Goal: Task Accomplishment & Management: Complete application form

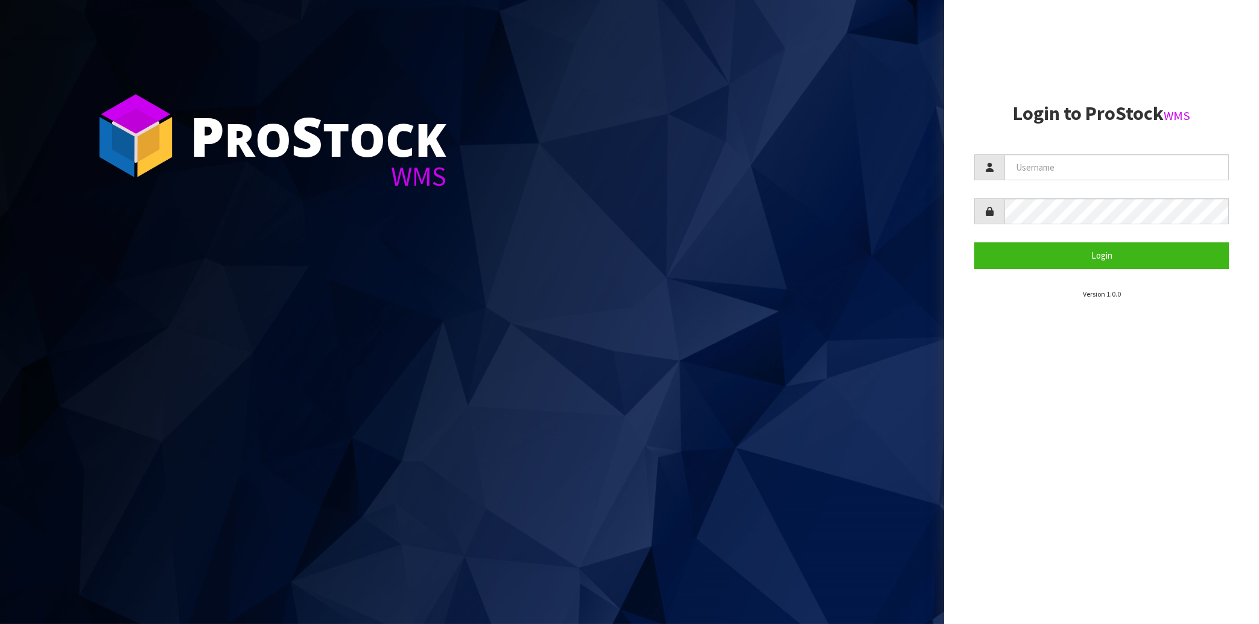
type input "[EMAIL_ADDRESS][DOMAIN_NAME]"
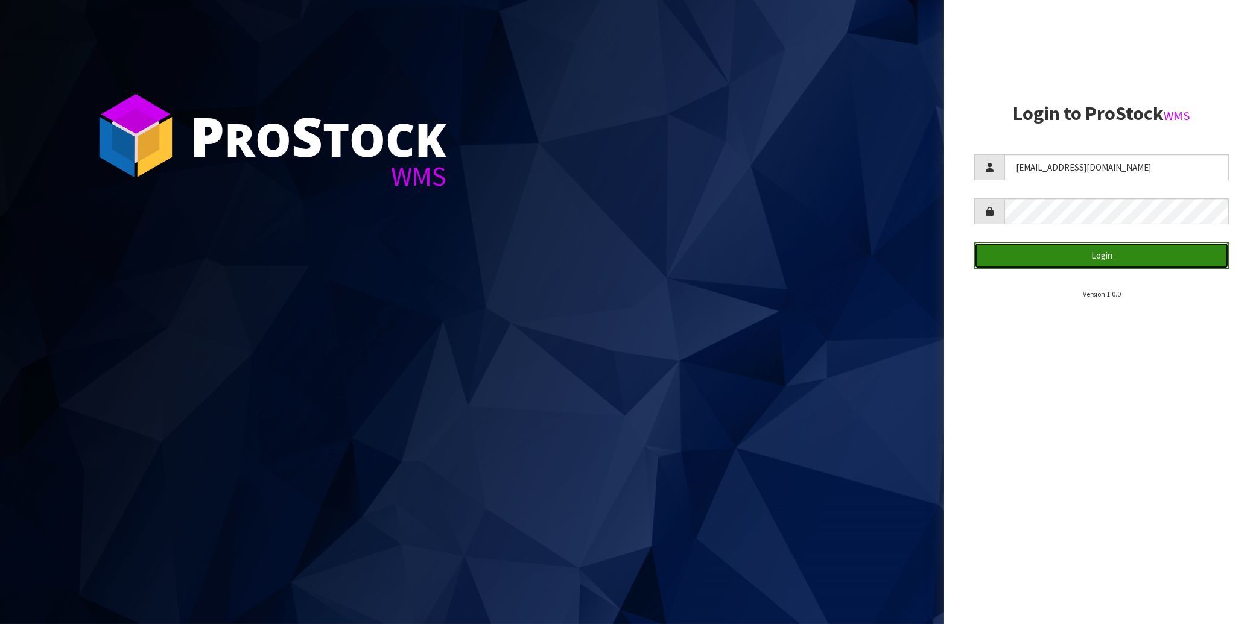
click at [1078, 260] on button "Login" at bounding box center [1101, 255] width 255 height 26
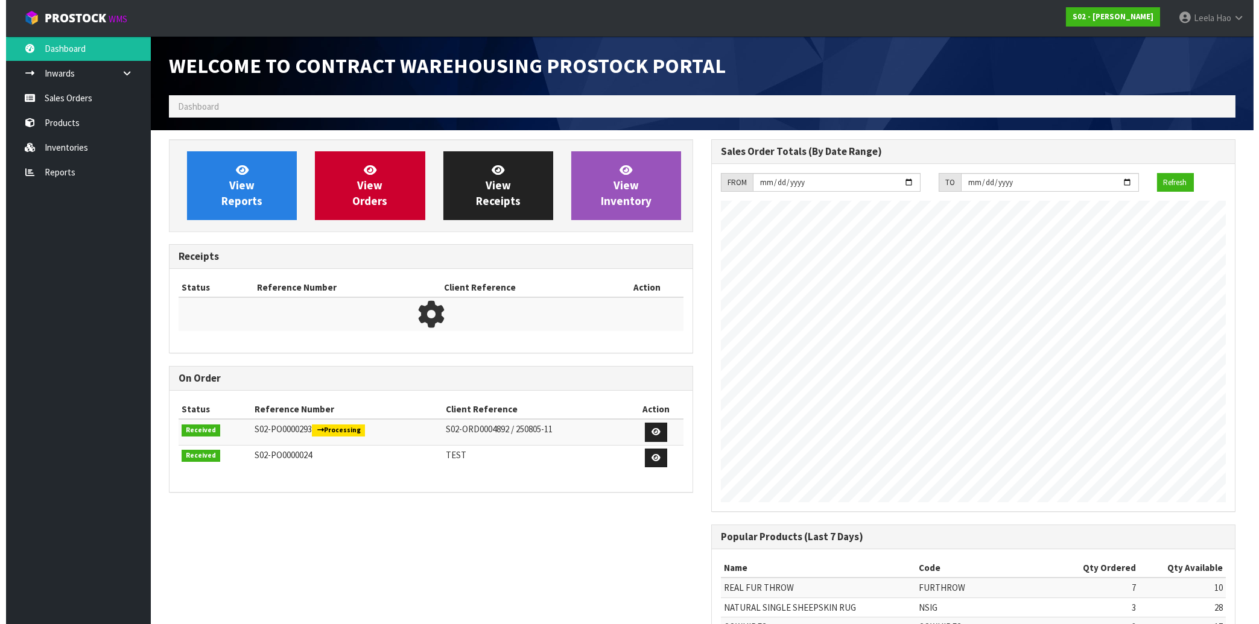
scroll to position [669, 542]
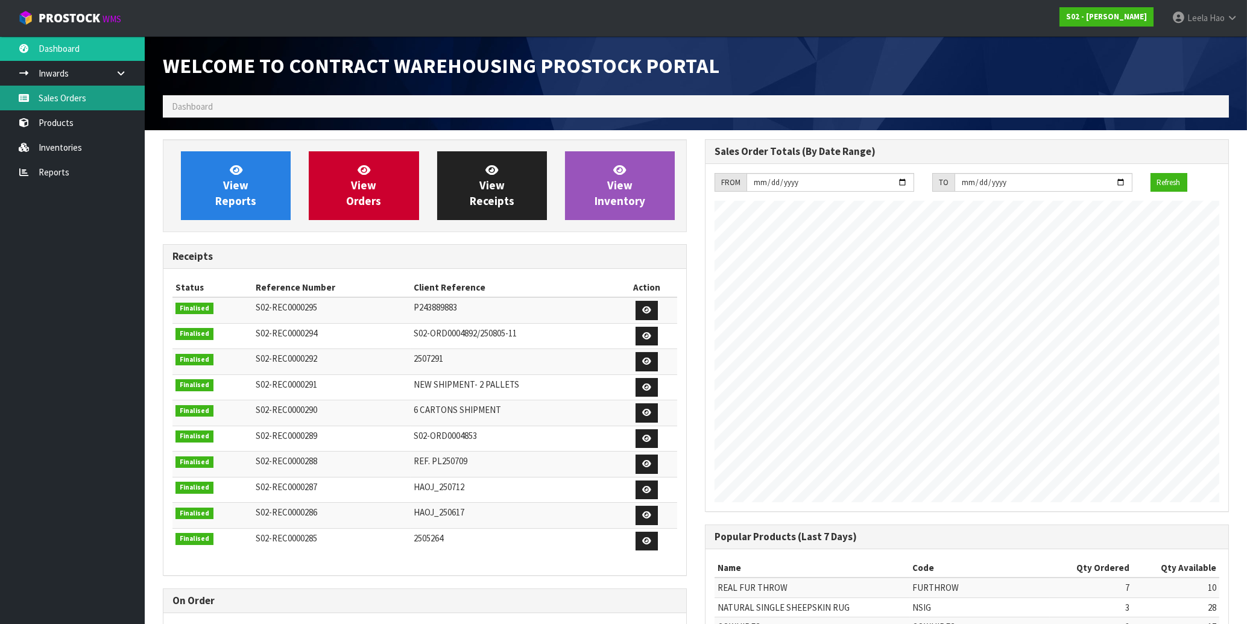
click at [84, 97] on link "Sales Orders" at bounding box center [72, 98] width 145 height 25
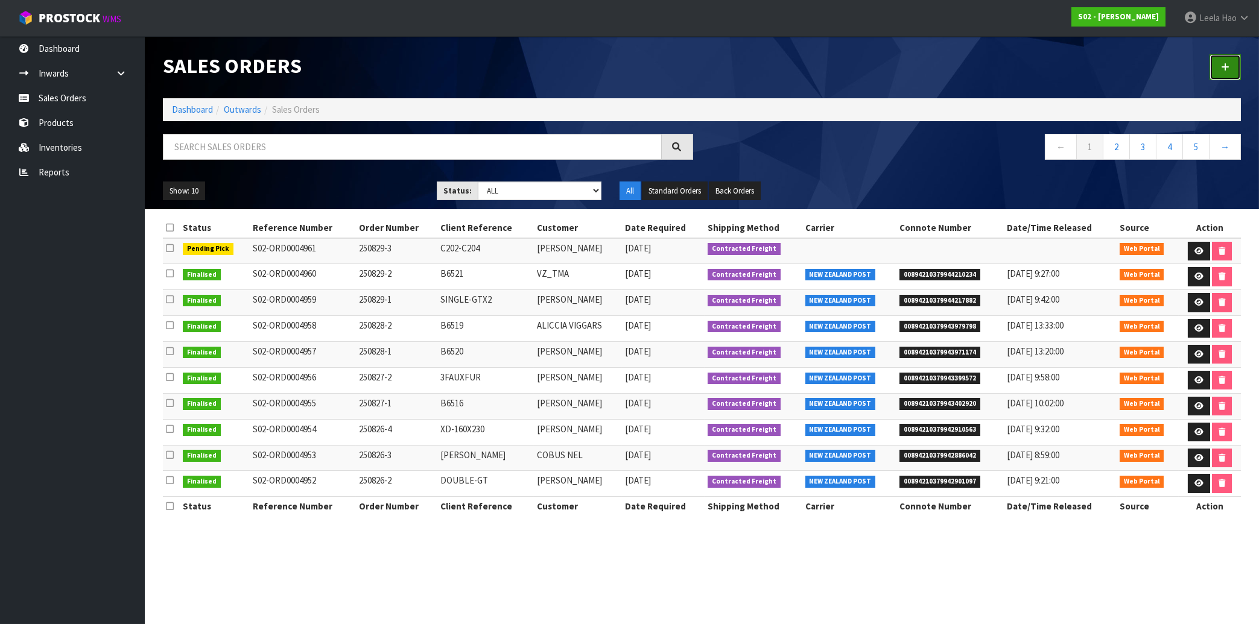
click at [1216, 68] on link at bounding box center [1224, 67] width 31 height 26
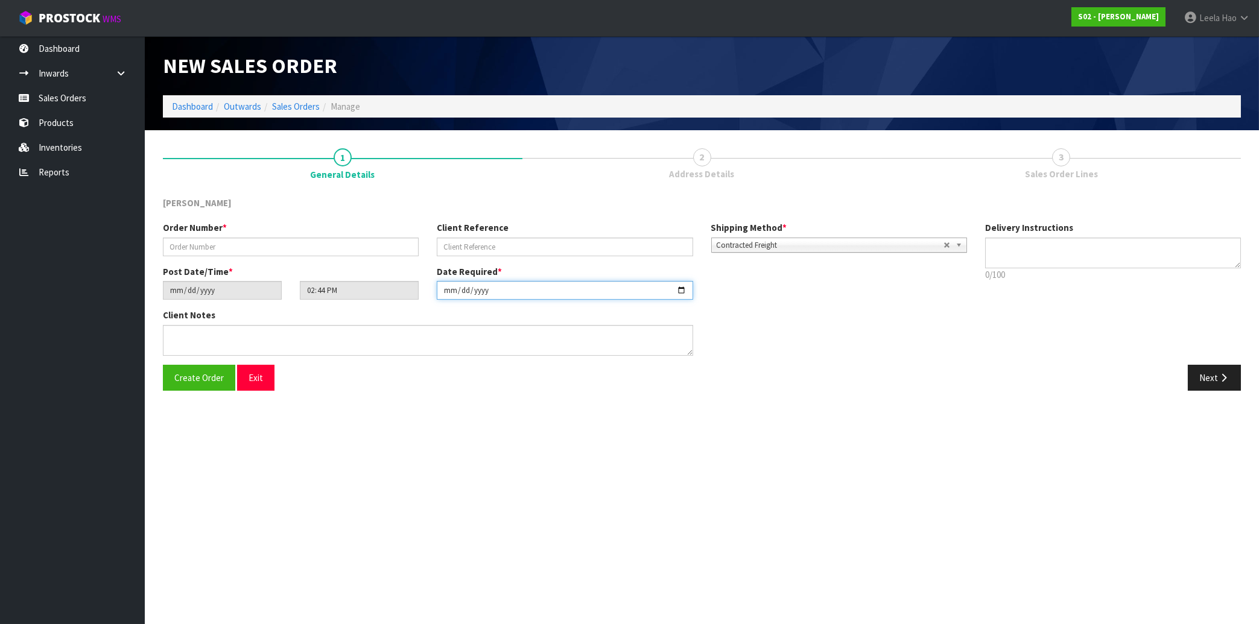
click at [681, 290] on input "[DATE]" at bounding box center [565, 290] width 256 height 19
click at [752, 426] on section "New Sales Order Dashboard Outwards Sales Orders Manage New Sales Order Dashboar…" at bounding box center [629, 312] width 1259 height 624
click at [335, 238] on input "text" at bounding box center [291, 247] width 256 height 19
type input "250901-1"
click at [548, 242] on input "text" at bounding box center [565, 247] width 256 height 19
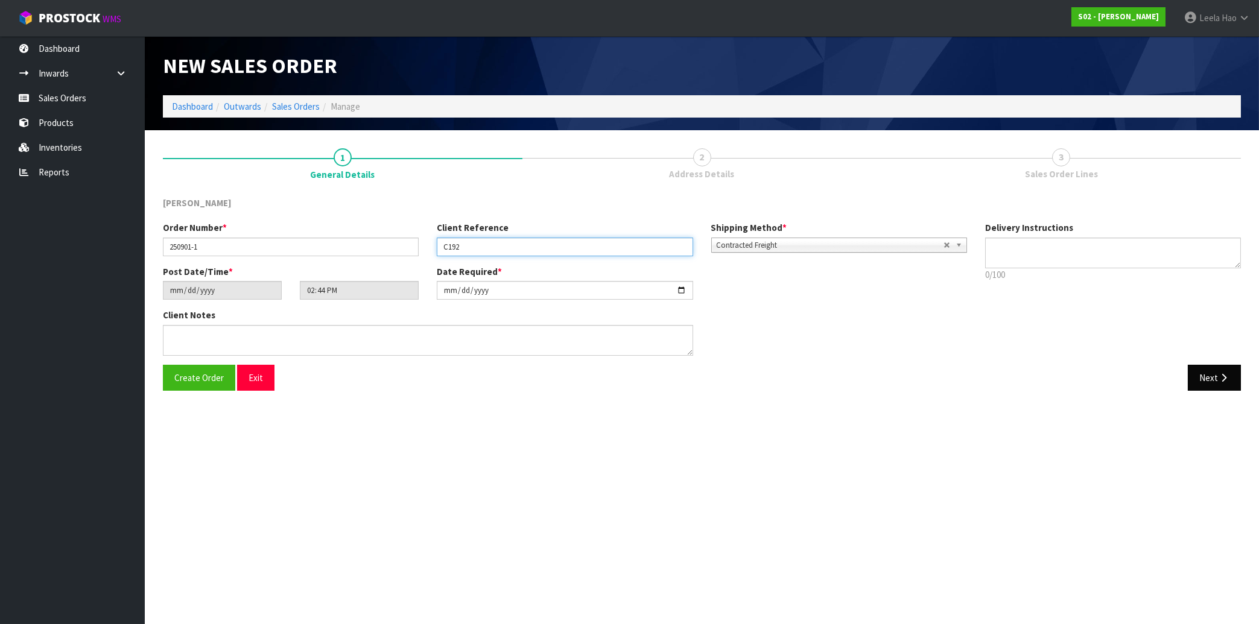
type input "C192"
click at [1211, 375] on button "Next" at bounding box center [1214, 378] width 53 height 26
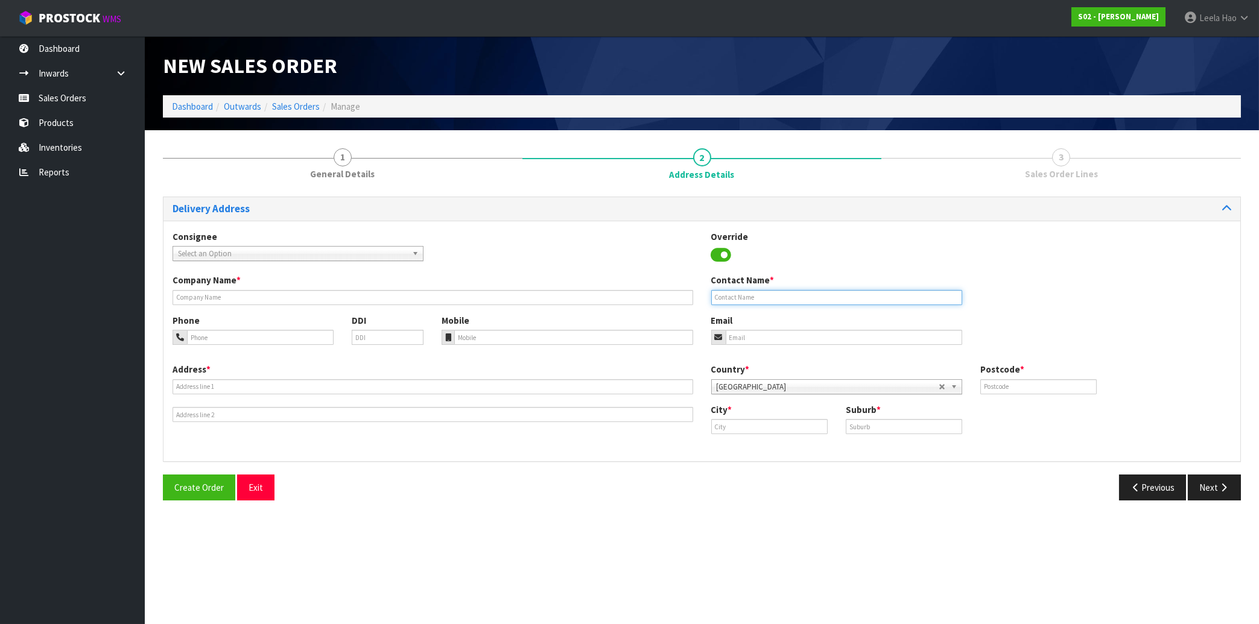
click at [759, 295] on input "text" at bounding box center [836, 297] width 251 height 15
paste input "[PERSON_NAME]"
type input "[PERSON_NAME]"
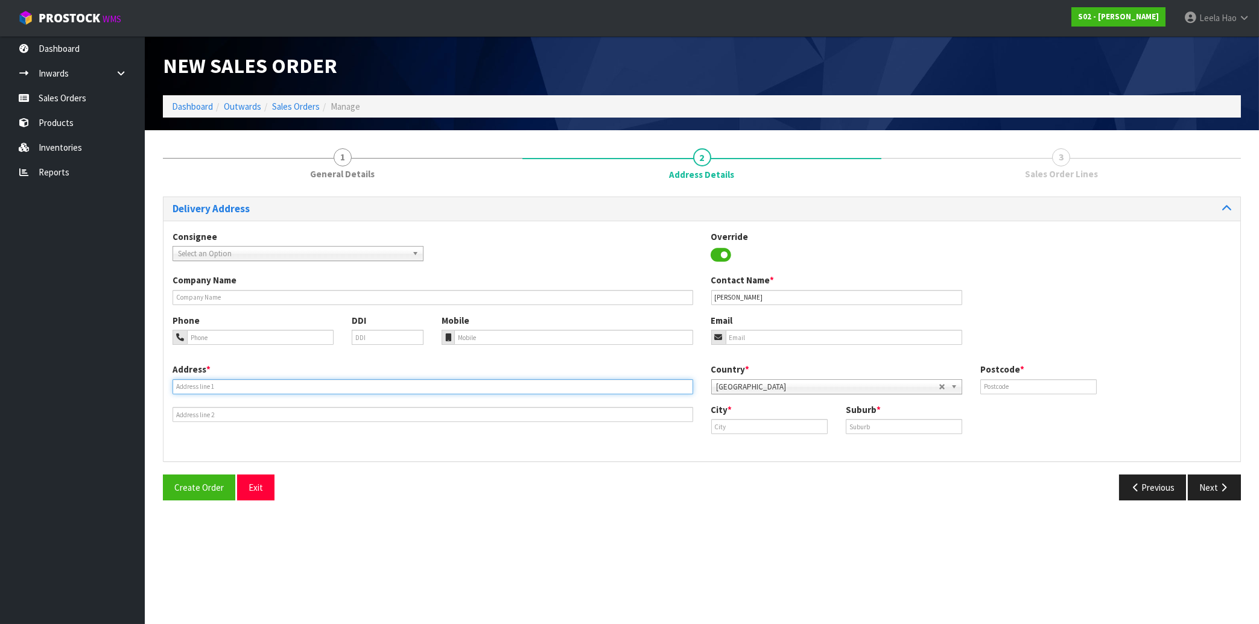
click at [290, 382] on input "text" at bounding box center [433, 386] width 521 height 15
paste input "[STREET_ADDRESS]"
type input "[STREET_ADDRESS]"
click at [911, 429] on input "text" at bounding box center [904, 426] width 116 height 15
paste input "KINLOCH"
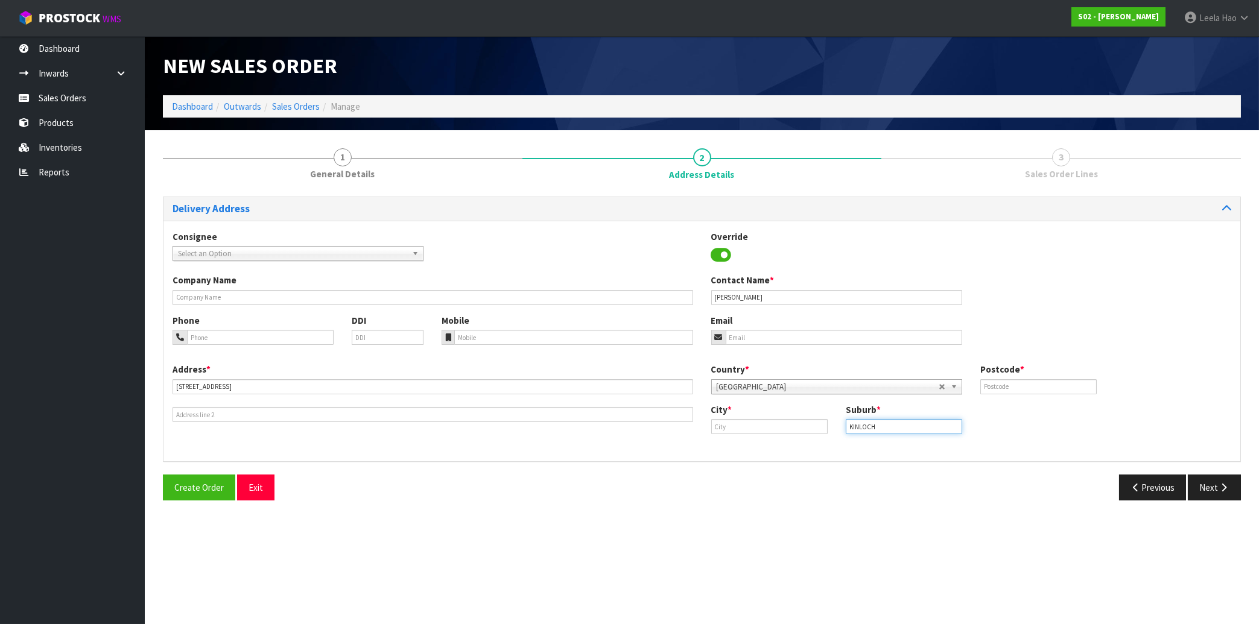
type input "KINLOCH"
click at [773, 425] on input "text" at bounding box center [769, 426] width 116 height 15
paste input "Taupo"
type input "Taupo"
click at [1008, 382] on input "text" at bounding box center [1038, 386] width 116 height 15
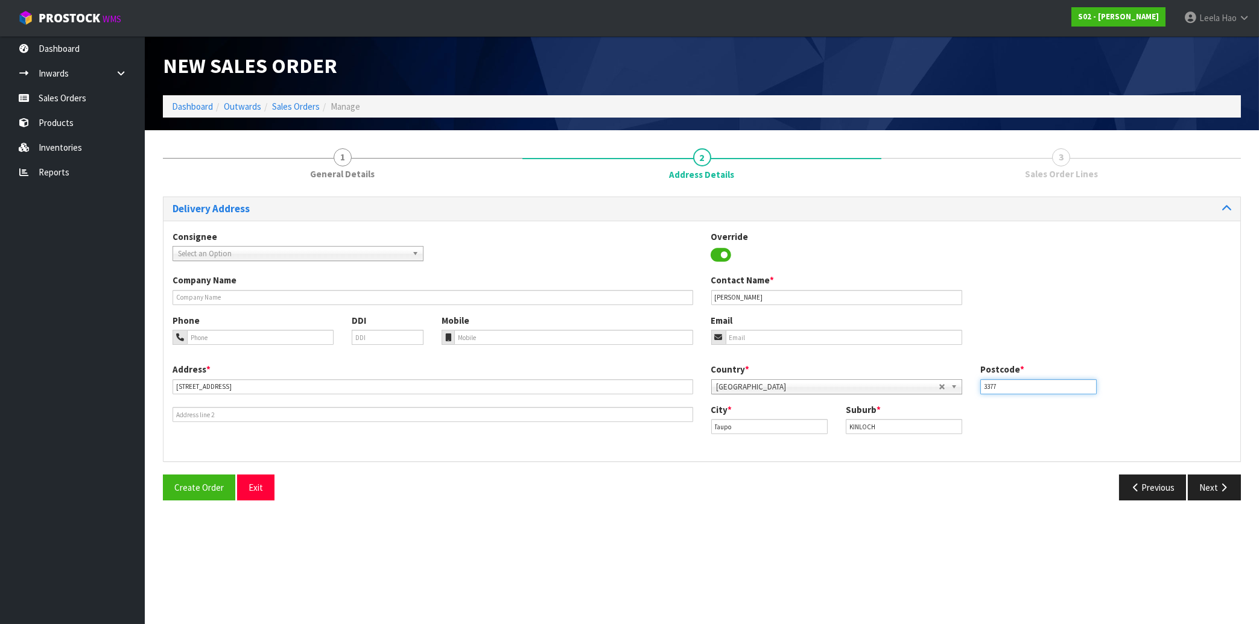
type input "3377"
click at [751, 340] on input "email" at bounding box center [844, 337] width 236 height 15
paste input "[EMAIL_ADDRESS][DOMAIN_NAME]"
type input "[EMAIL_ADDRESS][DOMAIN_NAME]"
click at [1216, 484] on button "Next" at bounding box center [1214, 488] width 53 height 26
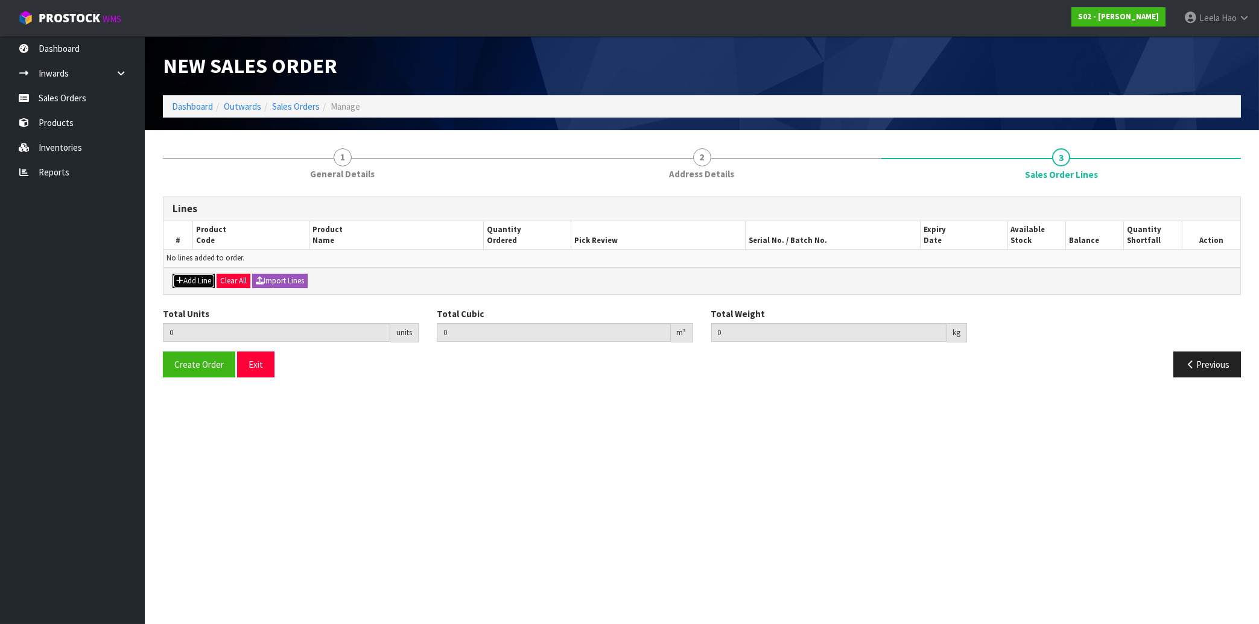
click at [194, 277] on button "Add Line" at bounding box center [194, 281] width 42 height 14
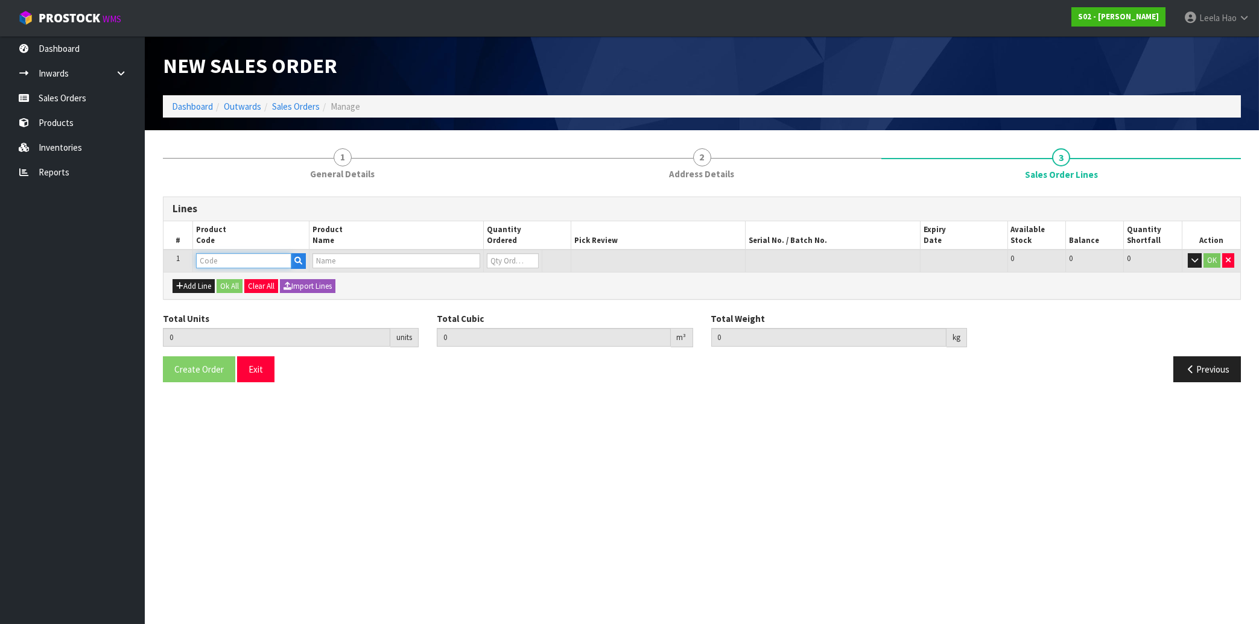
click at [256, 261] on input "text" at bounding box center [243, 260] width 95 height 15
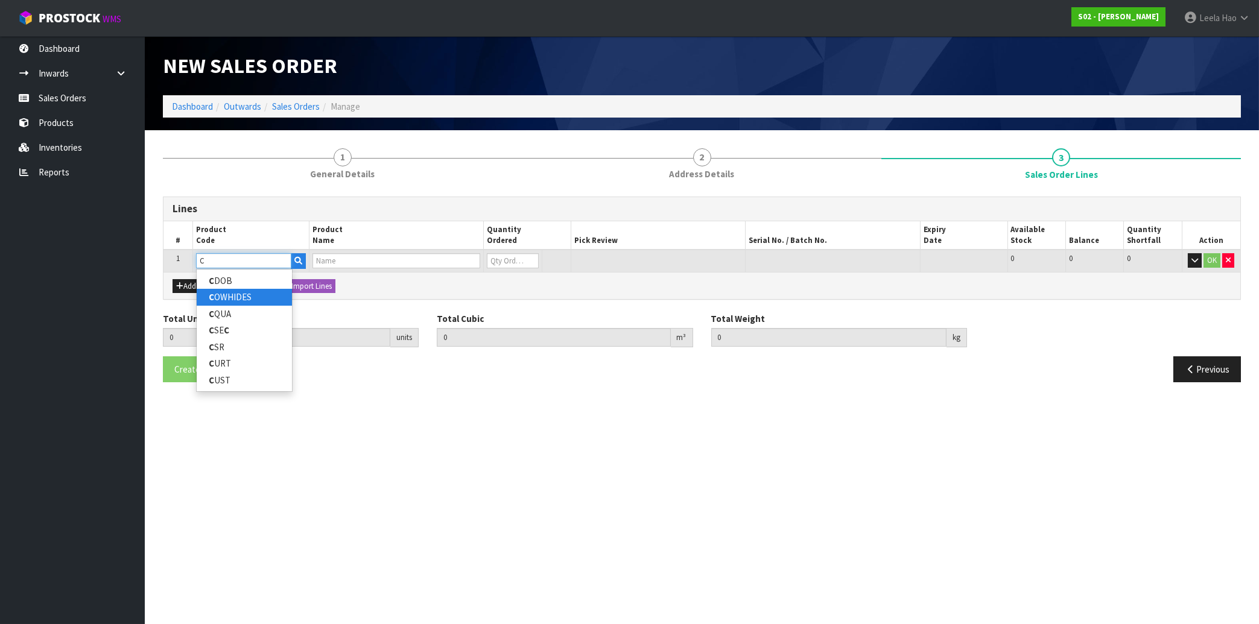
type input "C"
click at [256, 300] on link "C OWHIDES" at bounding box center [244, 297] width 95 height 16
type input "COWHIDES"
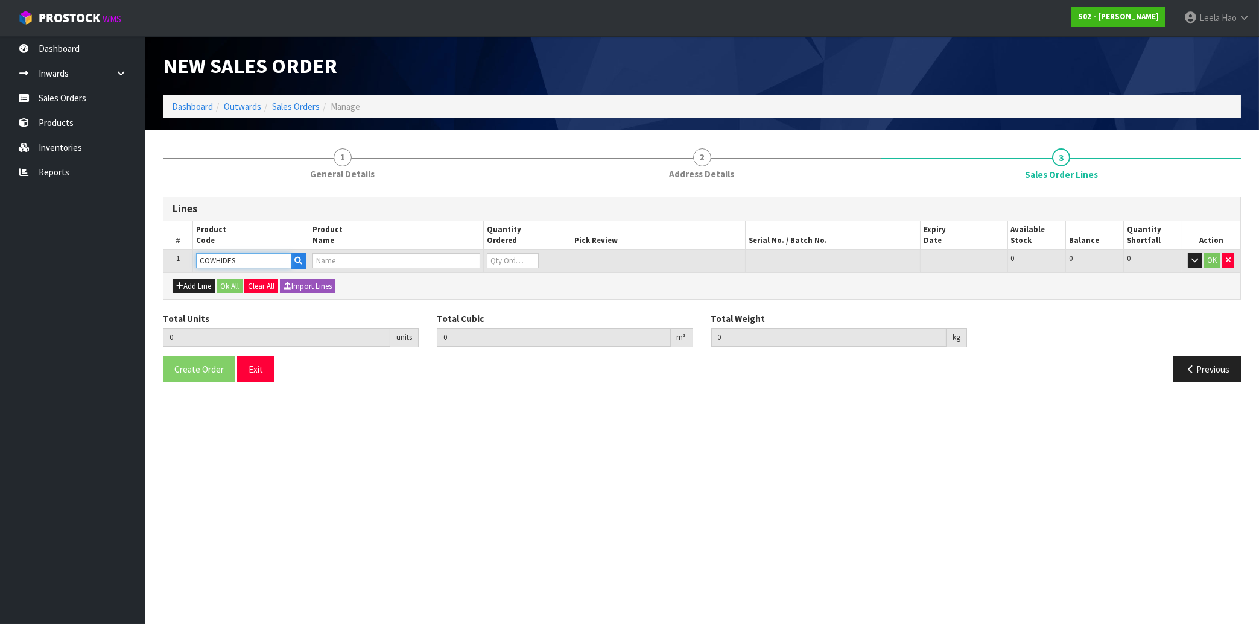
type input "0.000000"
type input "0.000"
type input "COWHIDES"
type input "0"
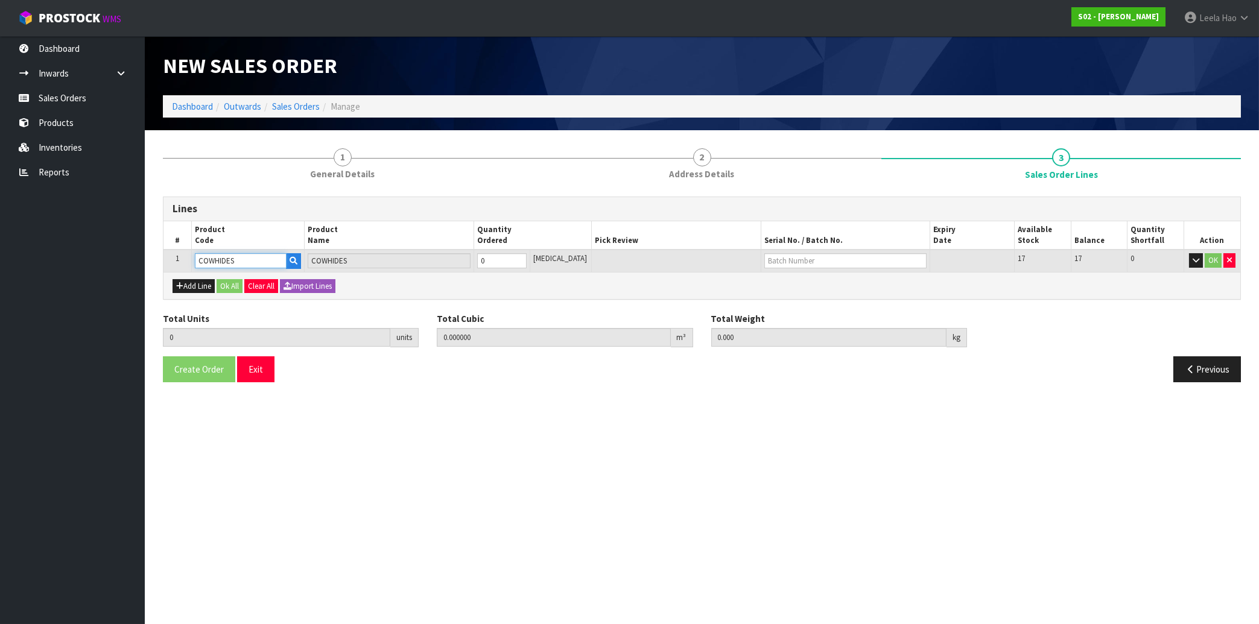
type input "1"
type input "0.005346"
type input "1.42"
type input "1"
click at [527, 258] on input "1" at bounding box center [501, 260] width 49 height 15
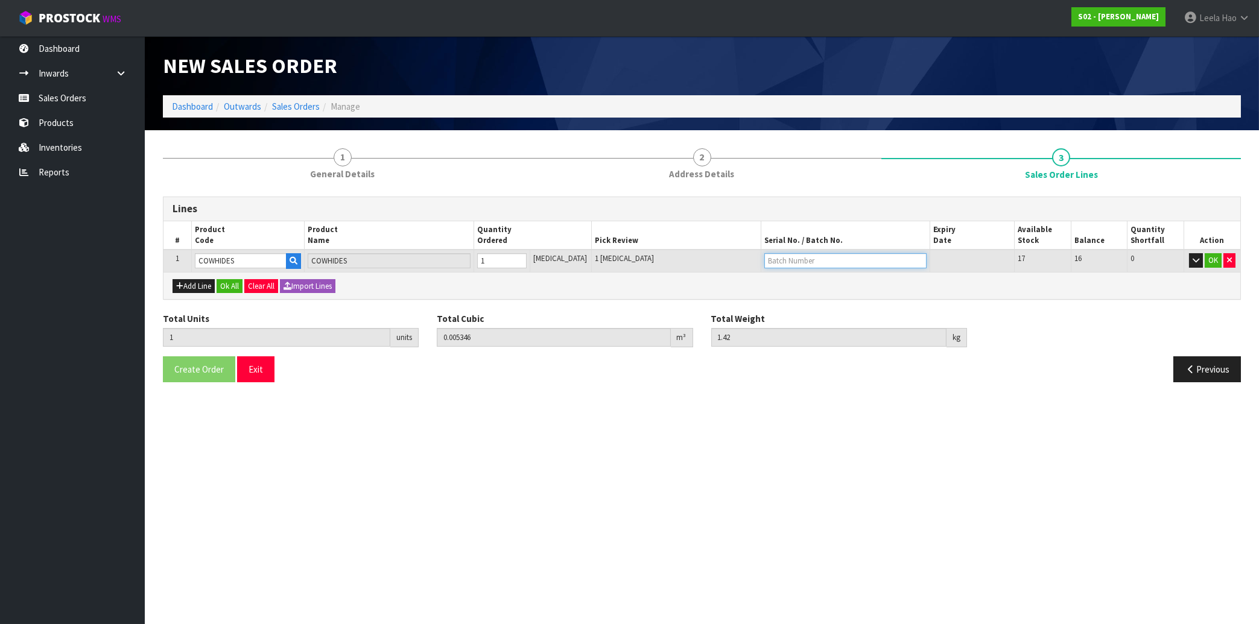
click at [779, 260] on input "text" at bounding box center [845, 260] width 162 height 15
type input "C192"
click at [1211, 264] on button "OK" at bounding box center [1213, 260] width 17 height 14
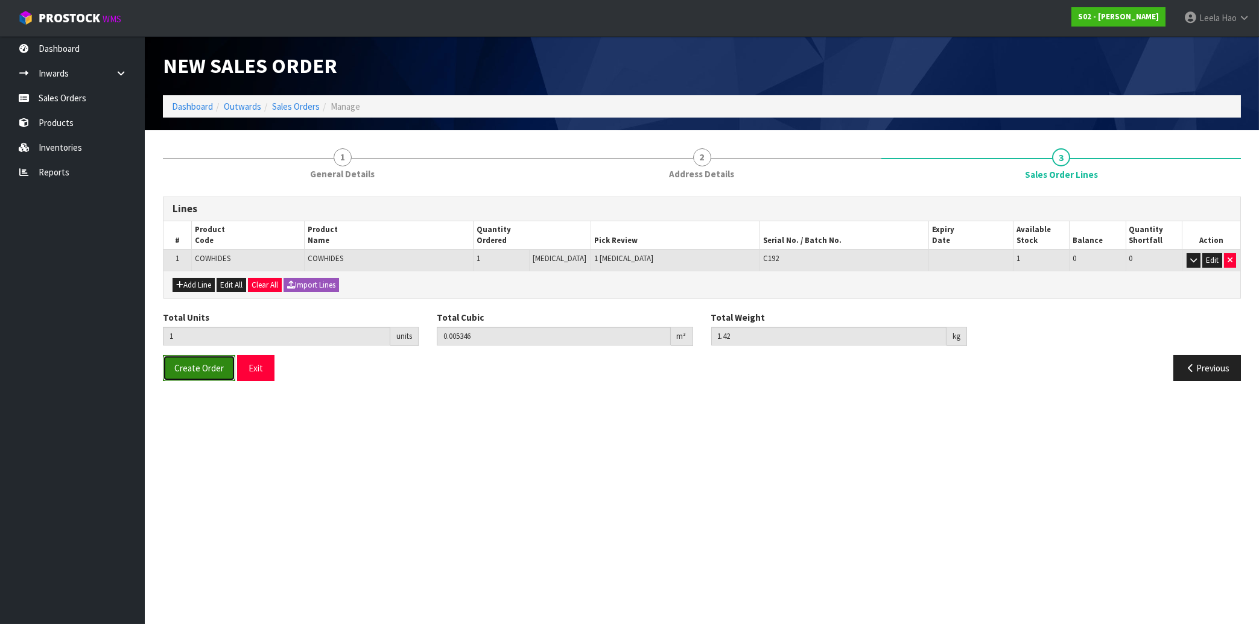
click at [191, 369] on span "Create Order" at bounding box center [198, 367] width 49 height 11
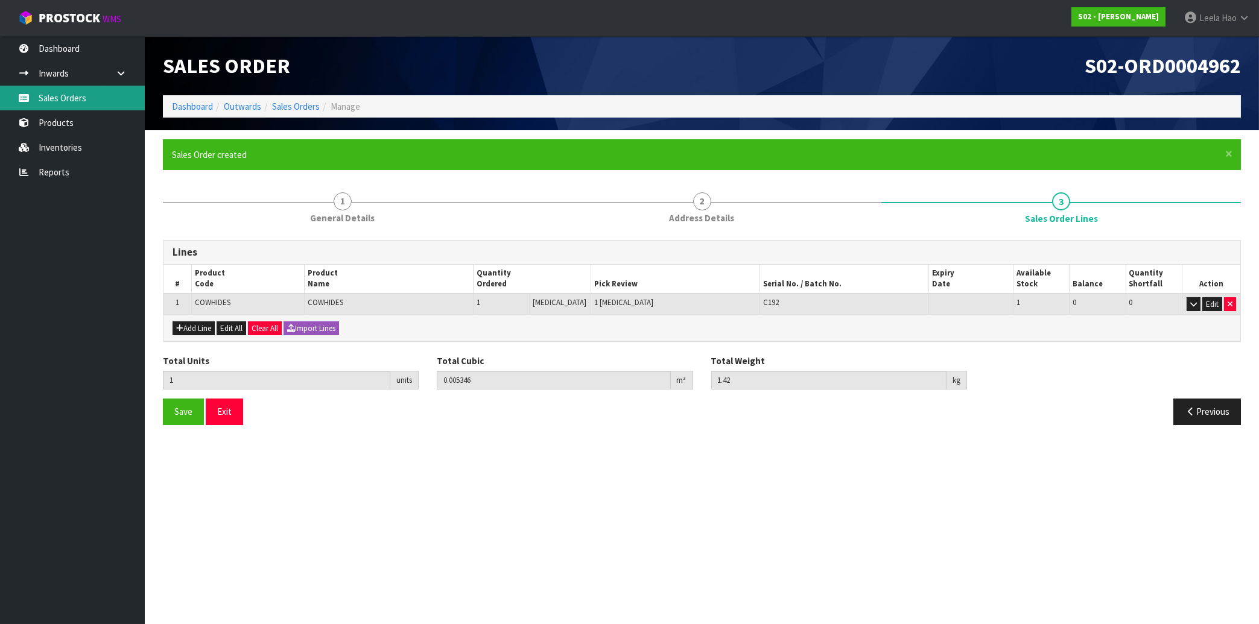
click at [53, 100] on link "Sales Orders" at bounding box center [72, 98] width 145 height 25
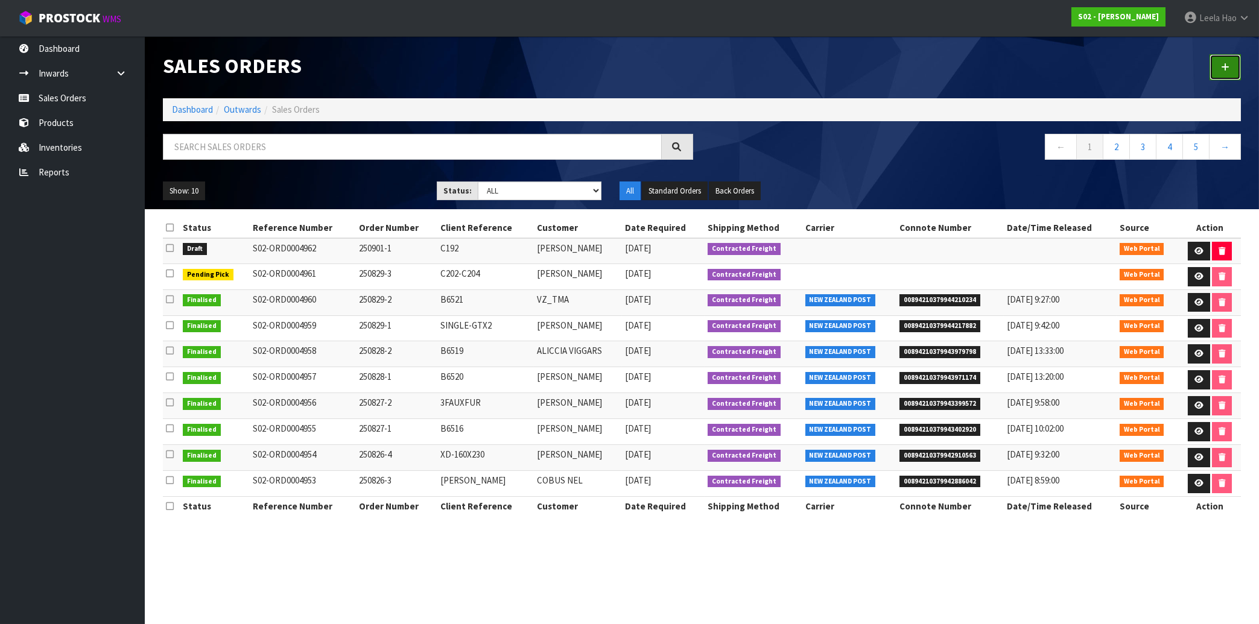
click at [1228, 66] on icon at bounding box center [1225, 67] width 8 height 9
click at [1223, 68] on icon at bounding box center [1225, 67] width 8 height 9
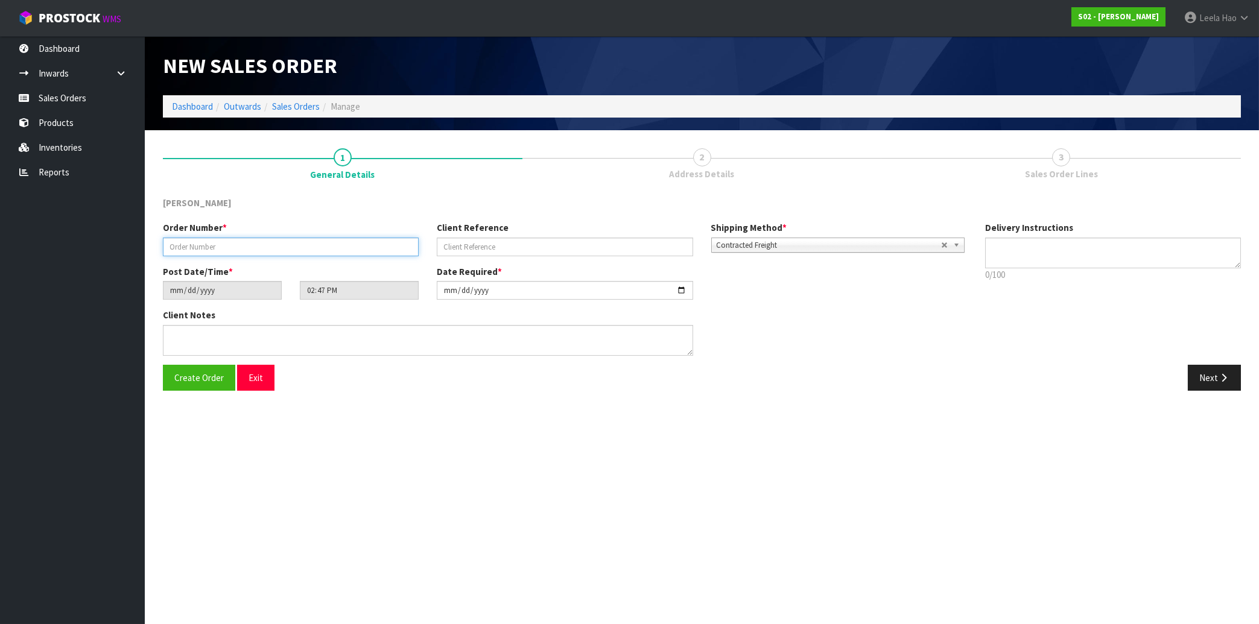
click at [302, 238] on input "text" at bounding box center [291, 247] width 256 height 19
type input "250901-2"
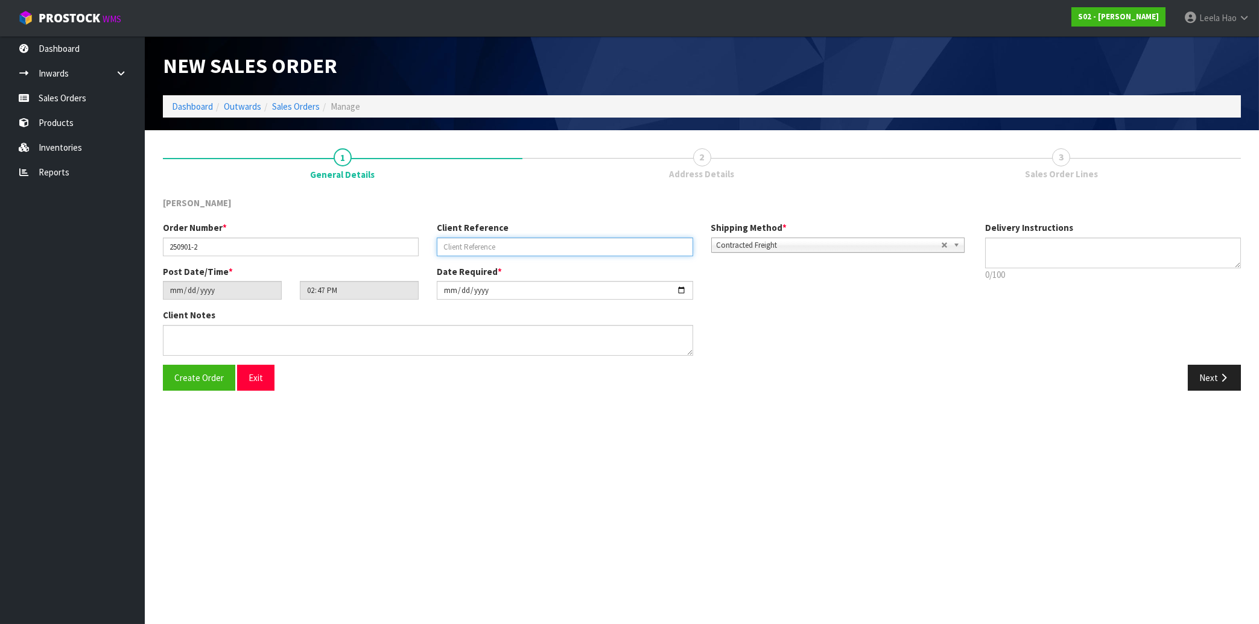
click at [519, 247] on input "text" at bounding box center [565, 247] width 256 height 19
type input "B6498"
click at [1195, 379] on button "Next" at bounding box center [1214, 378] width 53 height 26
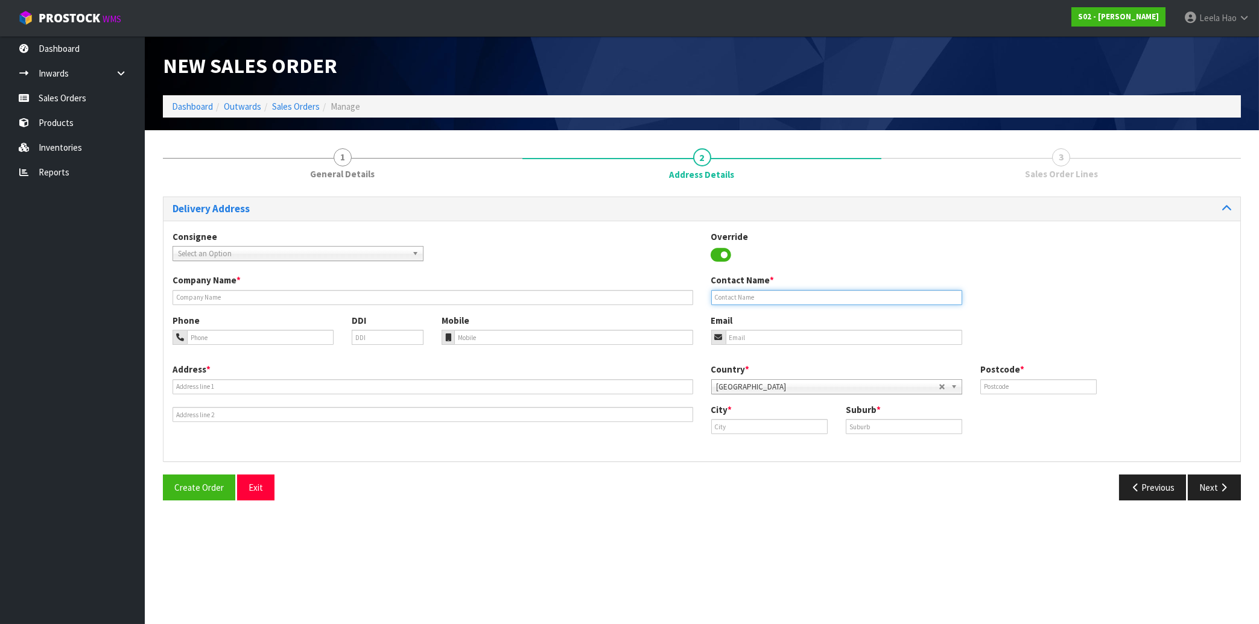
click at [796, 296] on input "text" at bounding box center [836, 297] width 251 height 15
paste input "[PERSON_NAME]"
type input "[PERSON_NAME]"
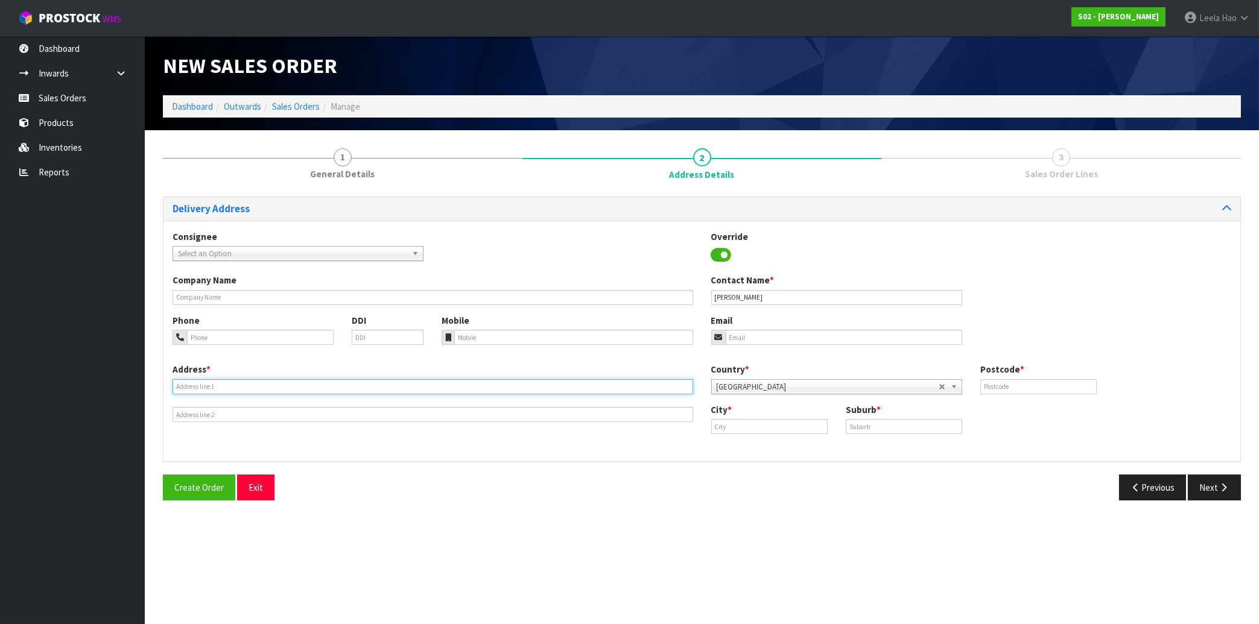
click at [298, 386] on input "text" at bounding box center [433, 386] width 521 height 15
paste input "[STREET_ADDRESS]"
type input "[STREET_ADDRESS]"
click at [864, 426] on input "text" at bounding box center [904, 426] width 116 height 15
paste input "QUEENSBERRY"
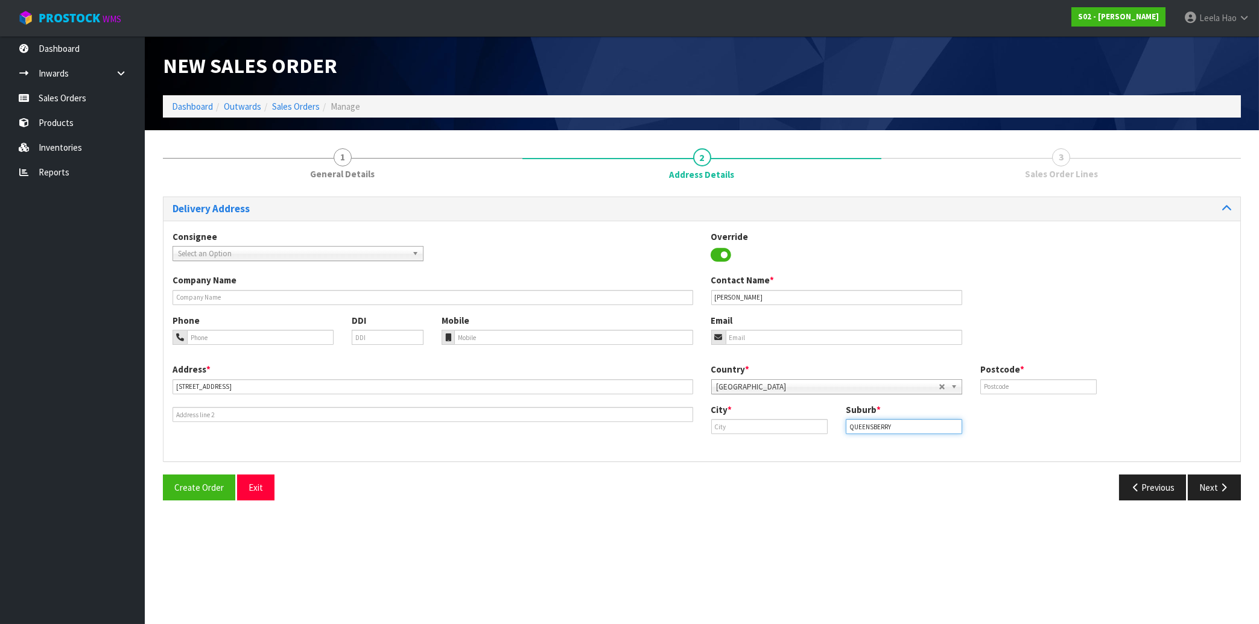
type input "QUEENSBERRY"
click at [761, 425] on input "text" at bounding box center [769, 426] width 116 height 15
paste input "[PERSON_NAME]"
type input "[PERSON_NAME]"
drag, startPoint x: 913, startPoint y: 427, endPoint x: 745, endPoint y: 426, distance: 168.3
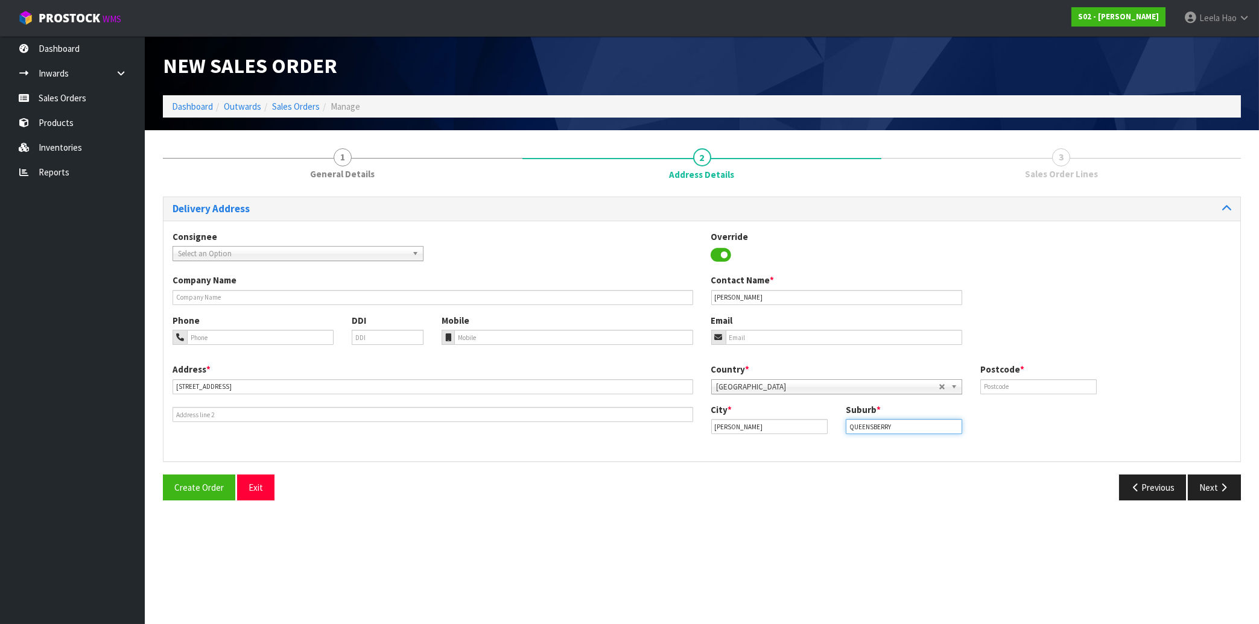
click at [846, 426] on input "QUEENSBERRY" at bounding box center [904, 426] width 116 height 15
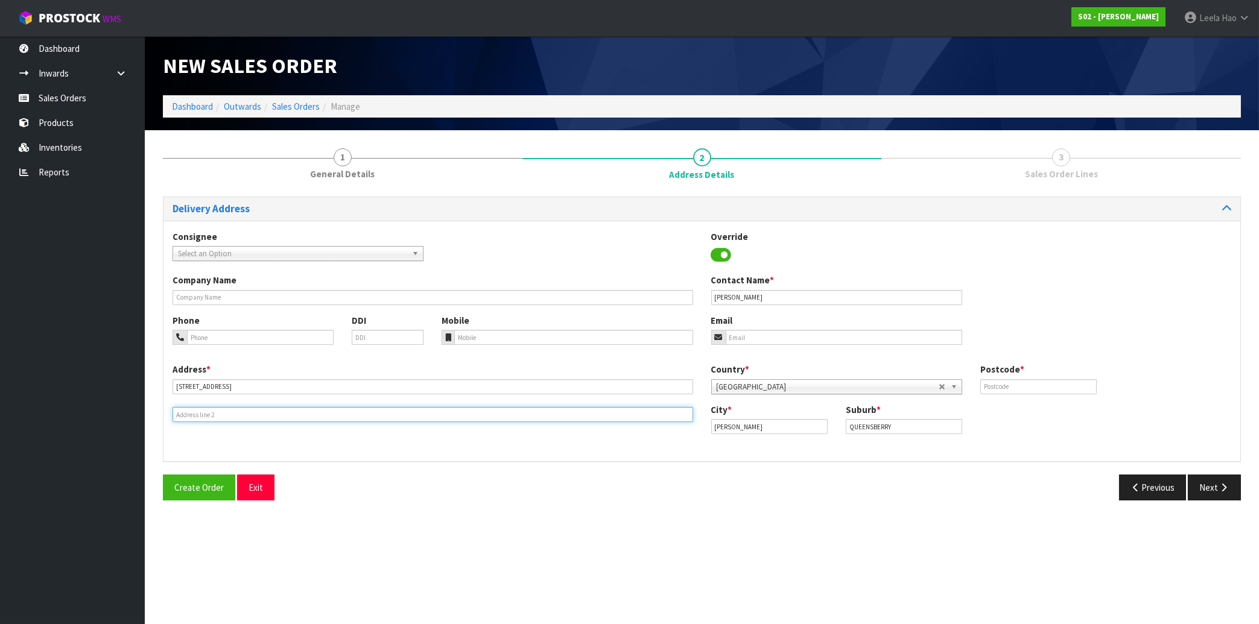
click at [335, 414] on input "text" at bounding box center [433, 414] width 521 height 15
paste input "QUEENSBERRY"
type input "QUEENSBERRY"
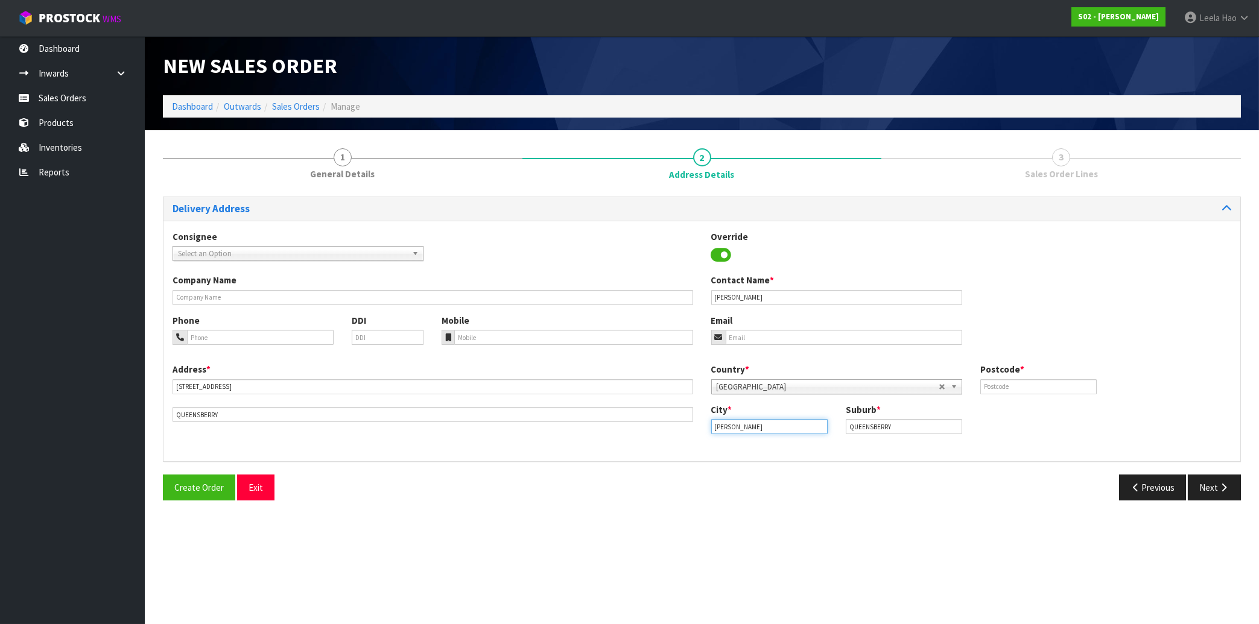
drag, startPoint x: 717, startPoint y: 426, endPoint x: 597, endPoint y: 422, distance: 120.1
click at [711, 422] on input "[PERSON_NAME]" at bounding box center [769, 426] width 116 height 15
drag, startPoint x: 927, startPoint y: 419, endPoint x: 746, endPoint y: 431, distance: 181.3
click at [768, 429] on div "City * [GEOGRAPHIC_DATA] Suburb * QUEENSBERRY" at bounding box center [971, 424] width 539 height 40
paste input "[PERSON_NAME]"
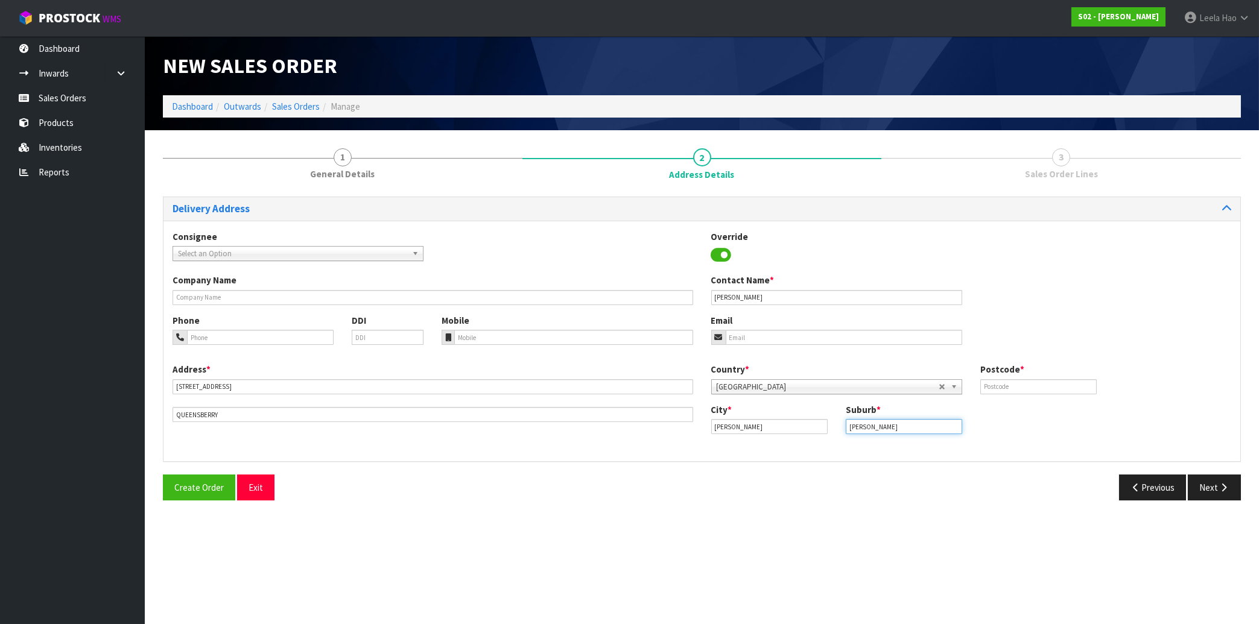
type input "[PERSON_NAME]"
drag, startPoint x: 756, startPoint y: 426, endPoint x: 533, endPoint y: 418, distance: 223.3
click at [711, 422] on input "[PERSON_NAME]" at bounding box center [769, 426] width 116 height 15
paste input "ENTRAL OTAGO"
type input "CENTRAL OTAGO"
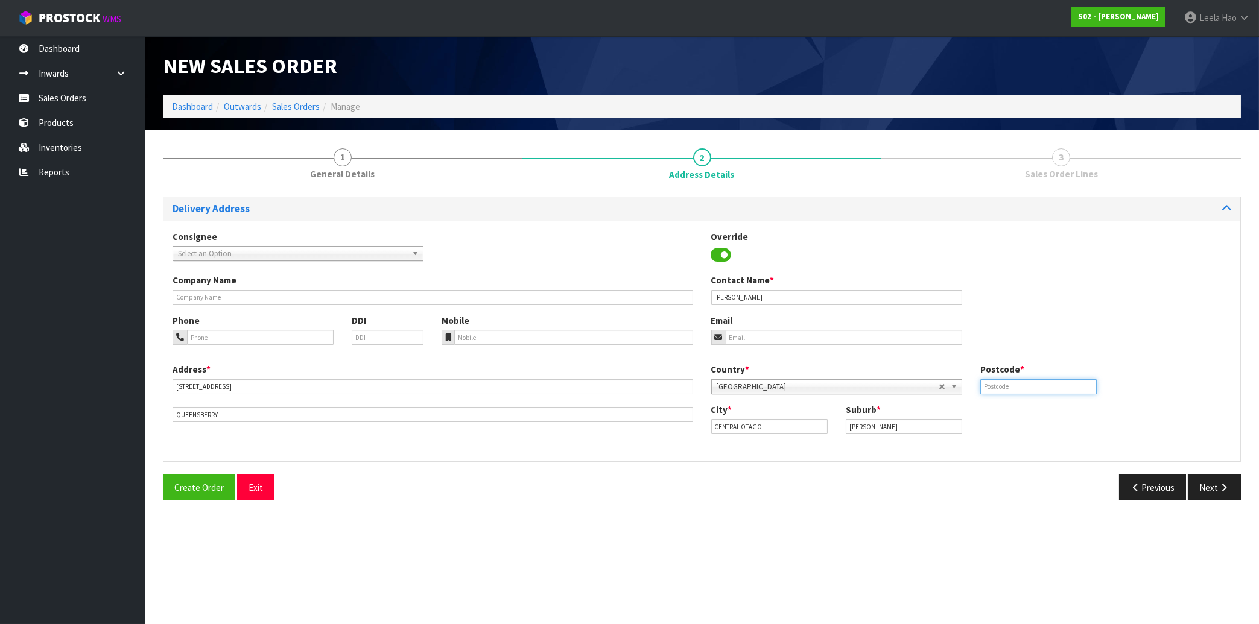
click at [1002, 385] on input "text" at bounding box center [1038, 386] width 116 height 15
type input "9383"
click at [746, 341] on input "email" at bounding box center [844, 337] width 236 height 15
paste input "[PERSON_NAME][EMAIL_ADDRESS][DOMAIN_NAME]"
type input "[PERSON_NAME][EMAIL_ADDRESS][DOMAIN_NAME]"
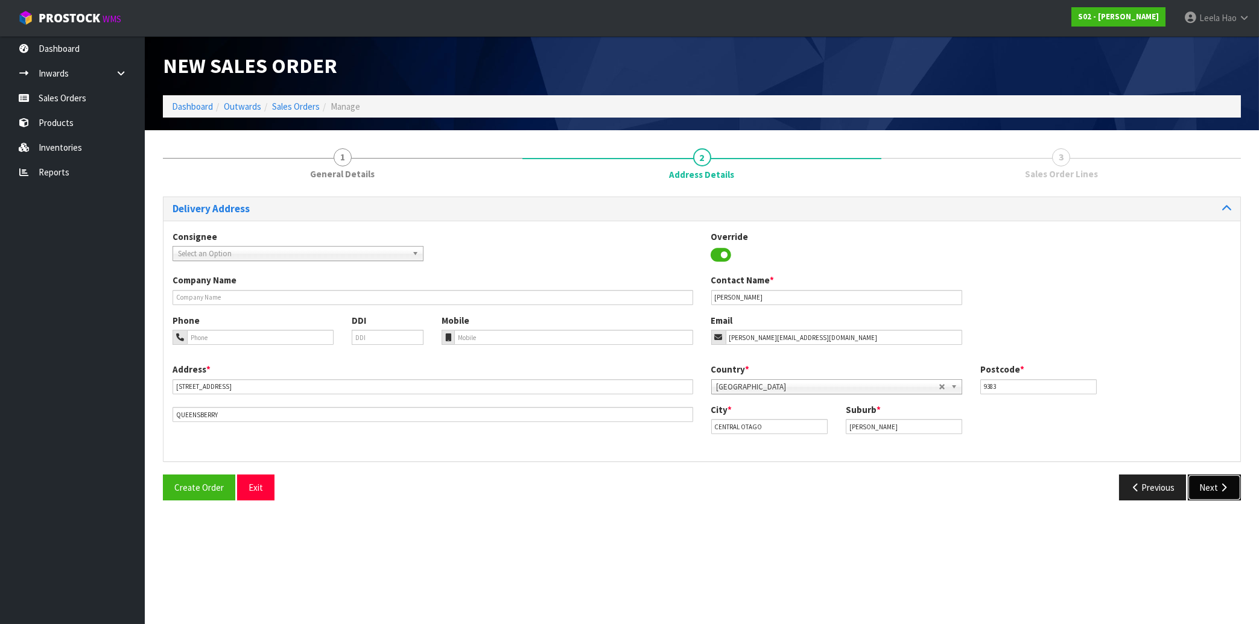
click at [1219, 493] on button "Next" at bounding box center [1214, 488] width 53 height 26
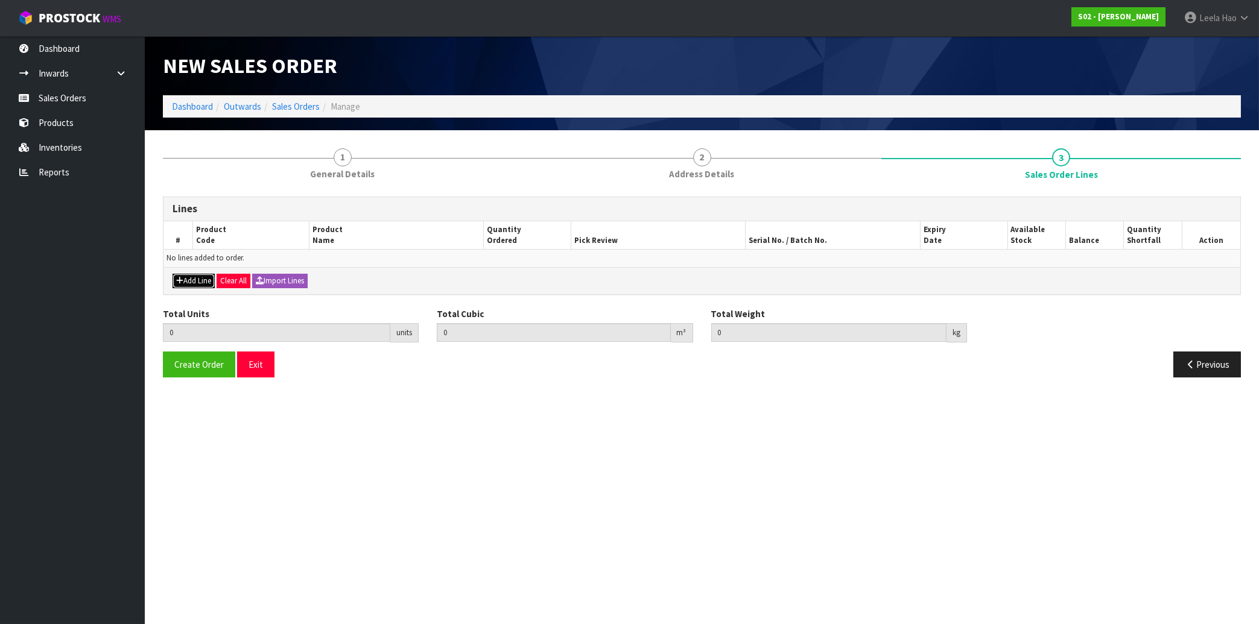
click at [186, 282] on button "Add Line" at bounding box center [194, 281] width 42 height 14
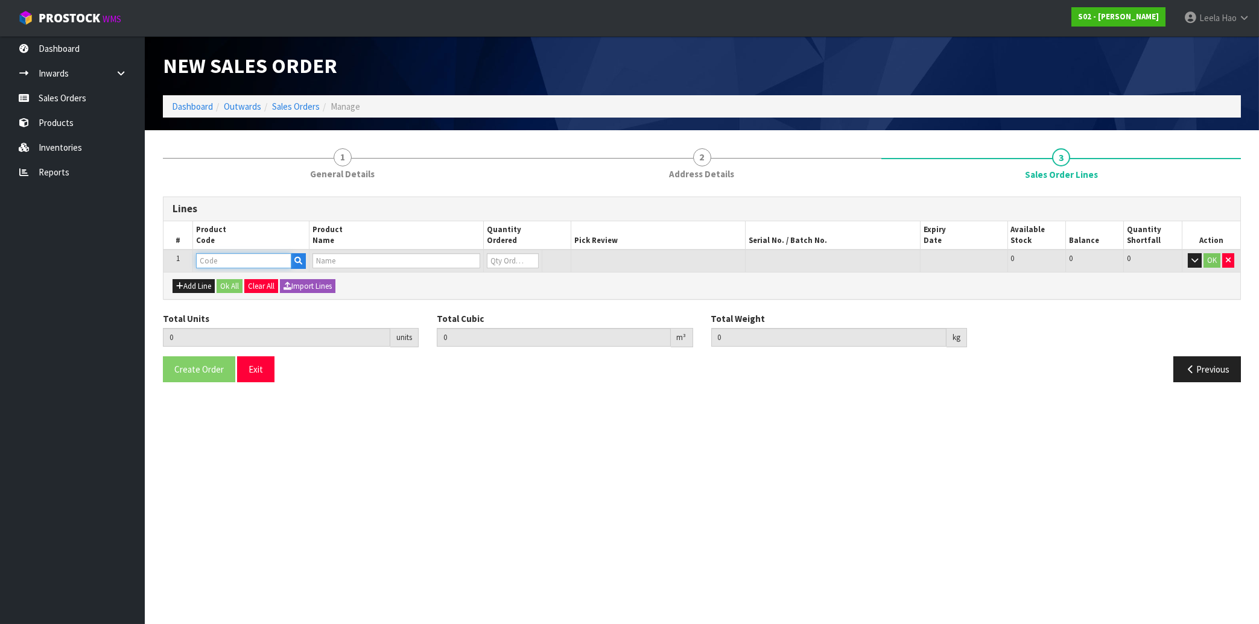
click at [220, 263] on input "text" at bounding box center [243, 260] width 95 height 15
click at [229, 262] on input "FU" at bounding box center [243, 260] width 95 height 15
type input "FU"
click at [297, 259] on icon "button" at bounding box center [298, 261] width 8 height 8
click at [253, 264] on input "text" at bounding box center [243, 260] width 95 height 15
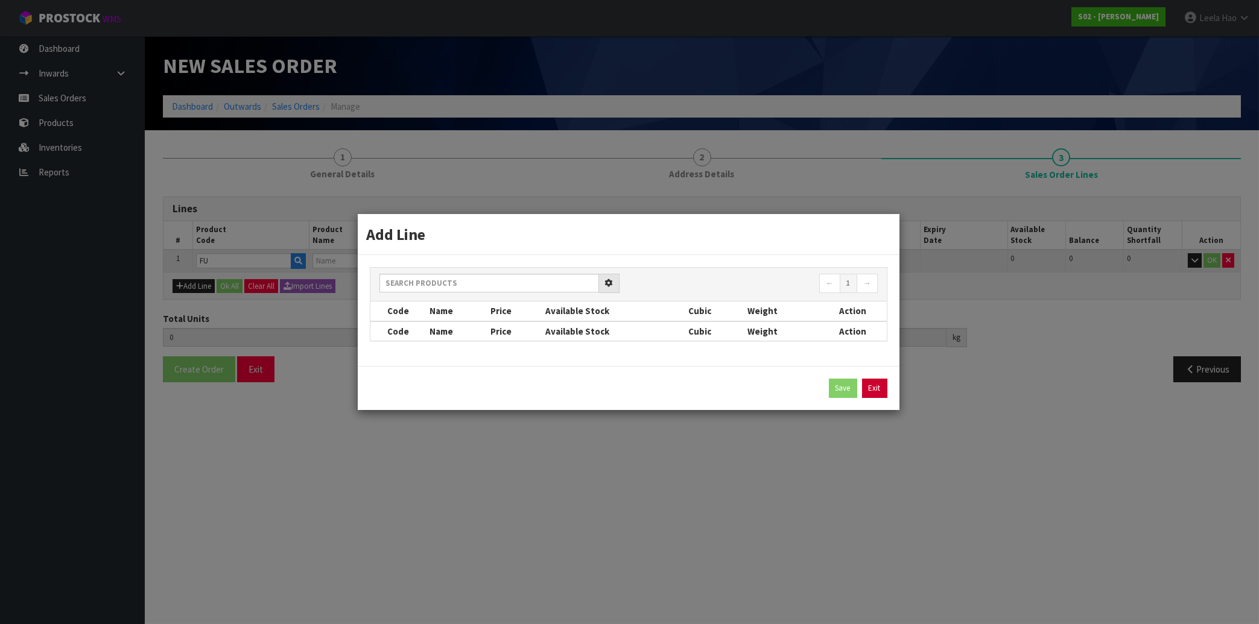
click at [876, 385] on link "Exit" at bounding box center [874, 388] width 25 height 19
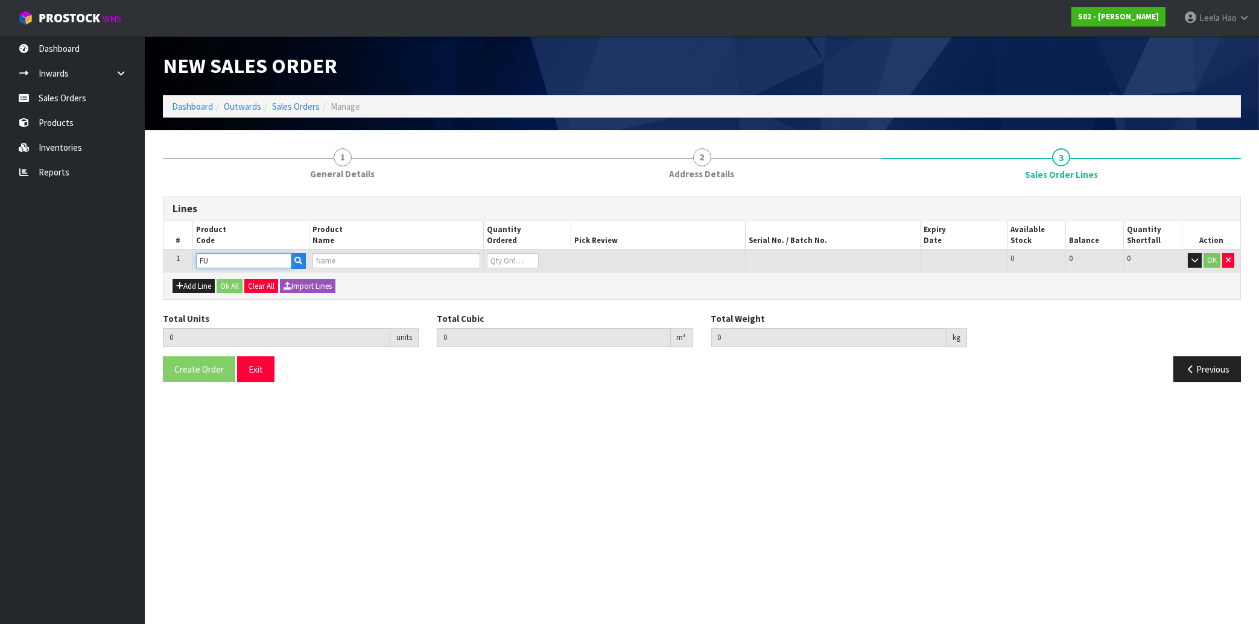
click at [235, 261] on input "FU" at bounding box center [243, 260] width 95 height 15
type input "F"
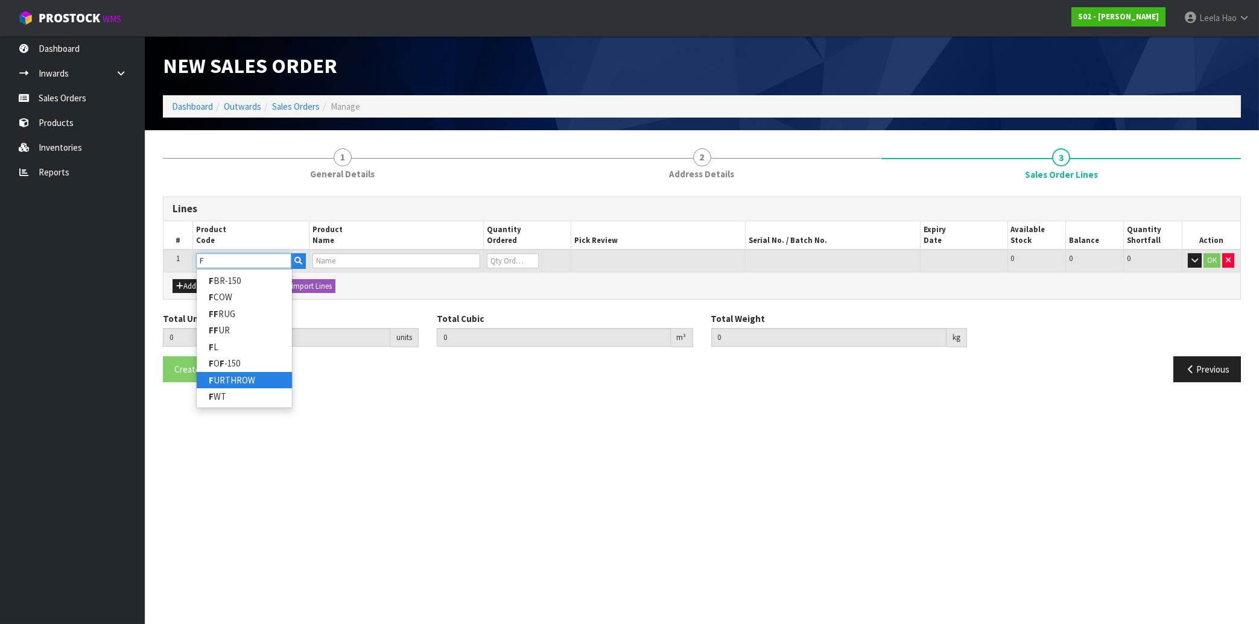
type input "F"
click at [258, 378] on link "F URTHROW" at bounding box center [244, 380] width 95 height 16
type input "FURTHROW"
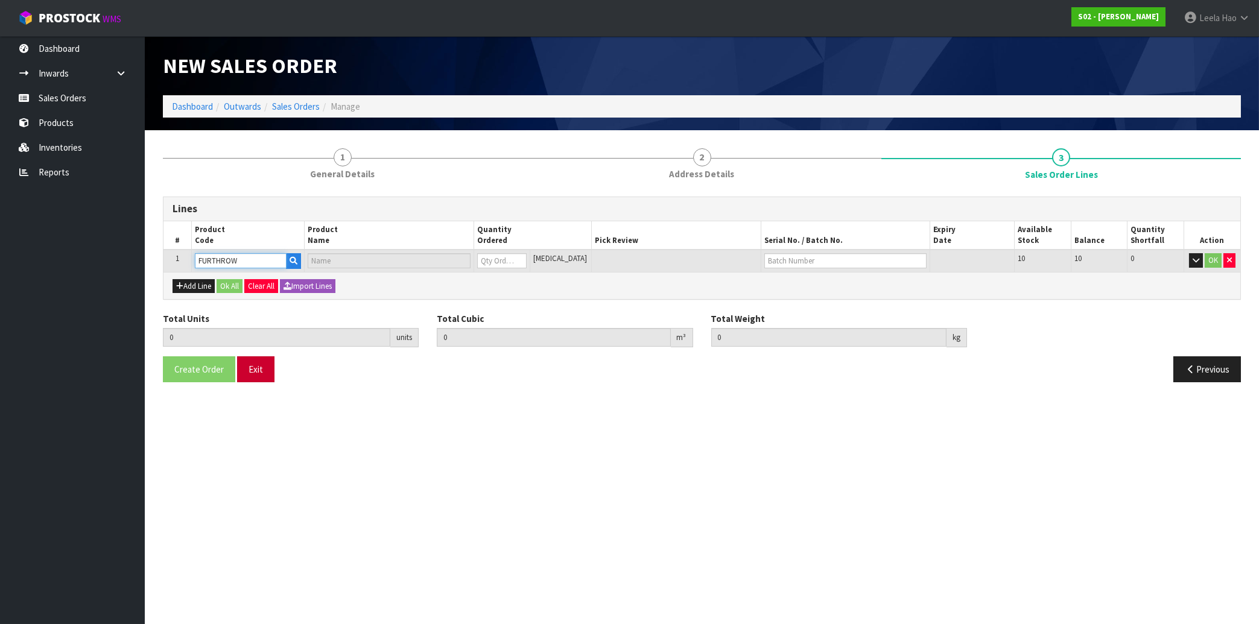
type input "0.000000"
type input "0.000"
type input "REAL FUR THROW"
type input "0"
type input "1"
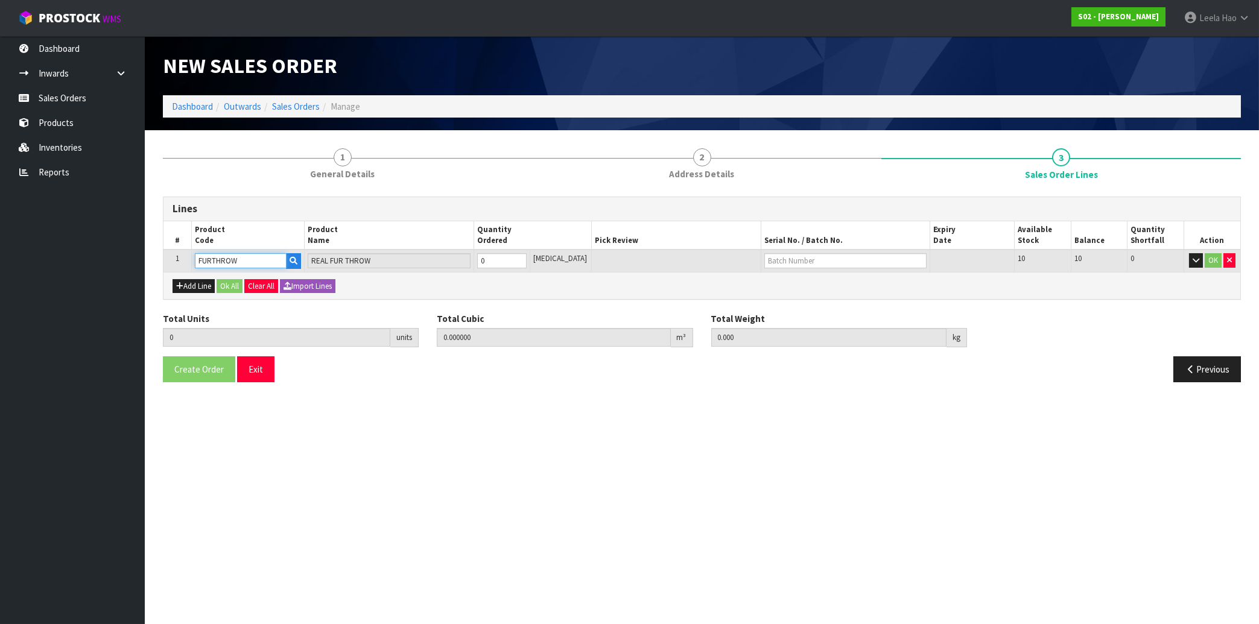
type input "0.027"
type input "1.56"
type input "1"
click at [527, 259] on input "1" at bounding box center [501, 260] width 49 height 15
click at [809, 263] on input "text" at bounding box center [845, 260] width 162 height 15
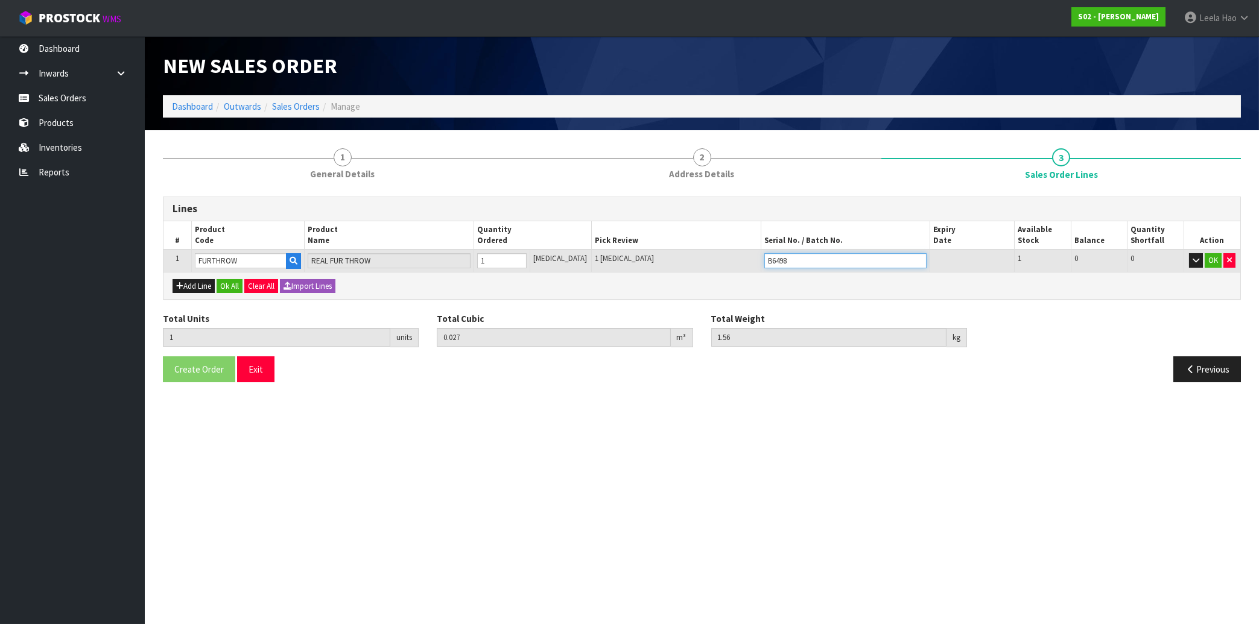
type input "B6498"
click at [1209, 259] on button "OK" at bounding box center [1213, 260] width 17 height 14
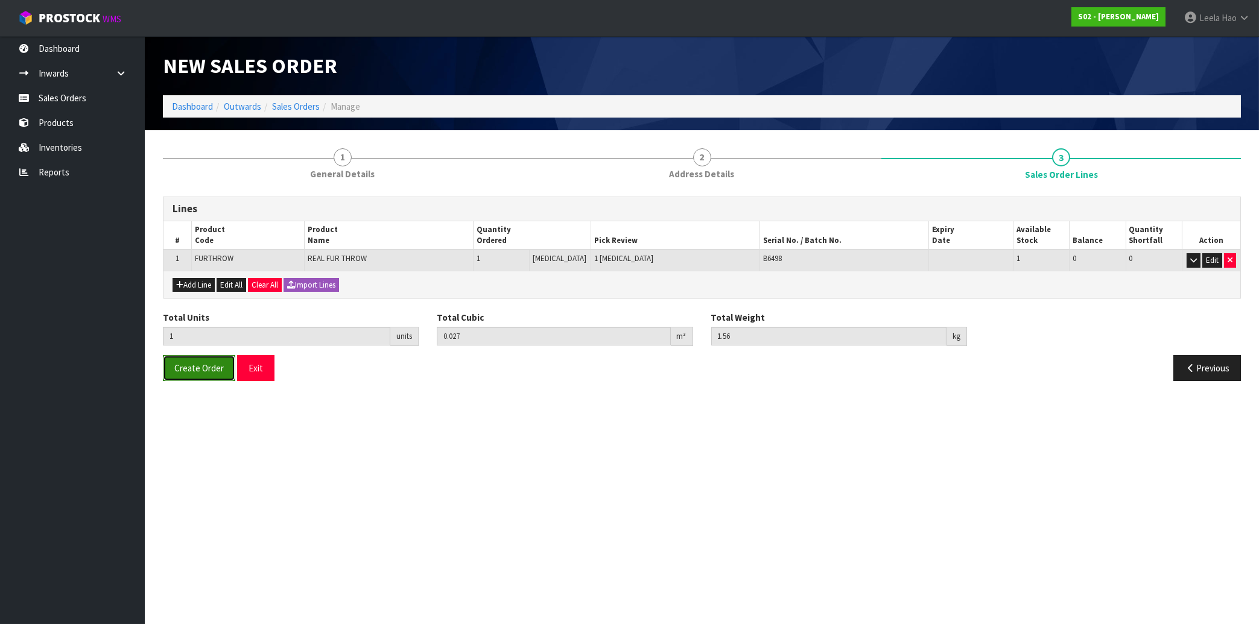
click at [197, 370] on span "Create Order" at bounding box center [198, 367] width 49 height 11
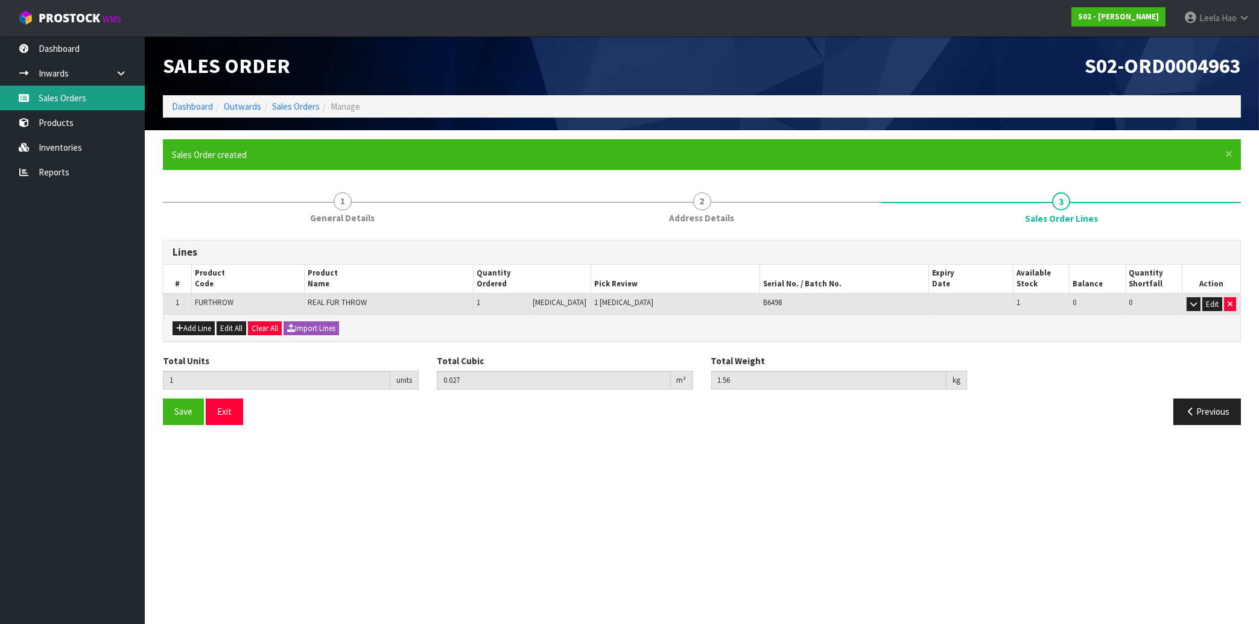
click at [68, 100] on link "Sales Orders" at bounding box center [72, 98] width 145 height 25
click at [68, 99] on link "Sales Orders" at bounding box center [72, 98] width 145 height 25
click at [226, 419] on button "Exit" at bounding box center [224, 412] width 37 height 26
click at [229, 411] on button "Exit" at bounding box center [224, 412] width 37 height 26
